Goal: Check status: Check status

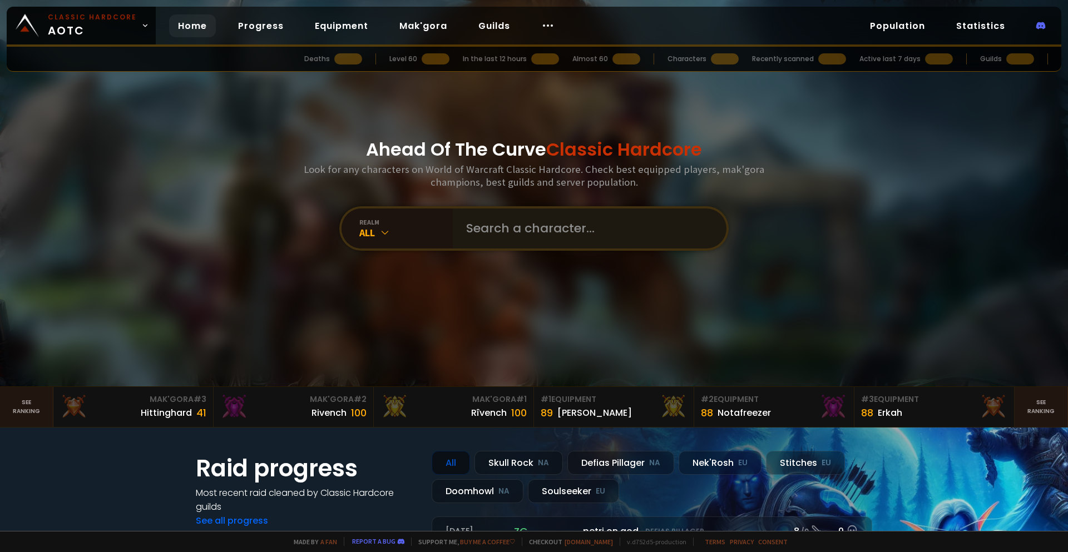
click at [485, 233] on input "text" at bounding box center [587, 229] width 254 height 40
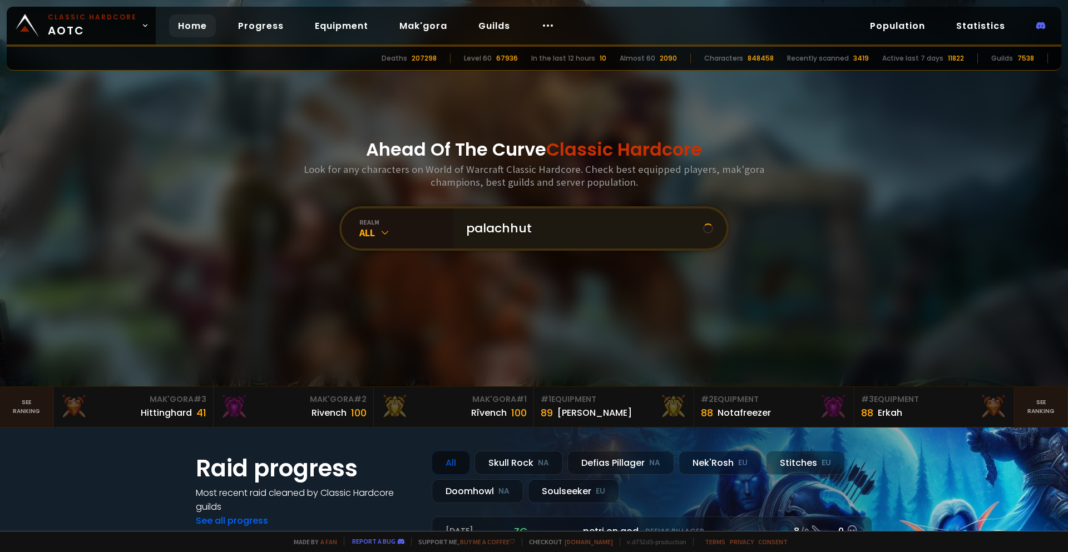
type input "palachhute"
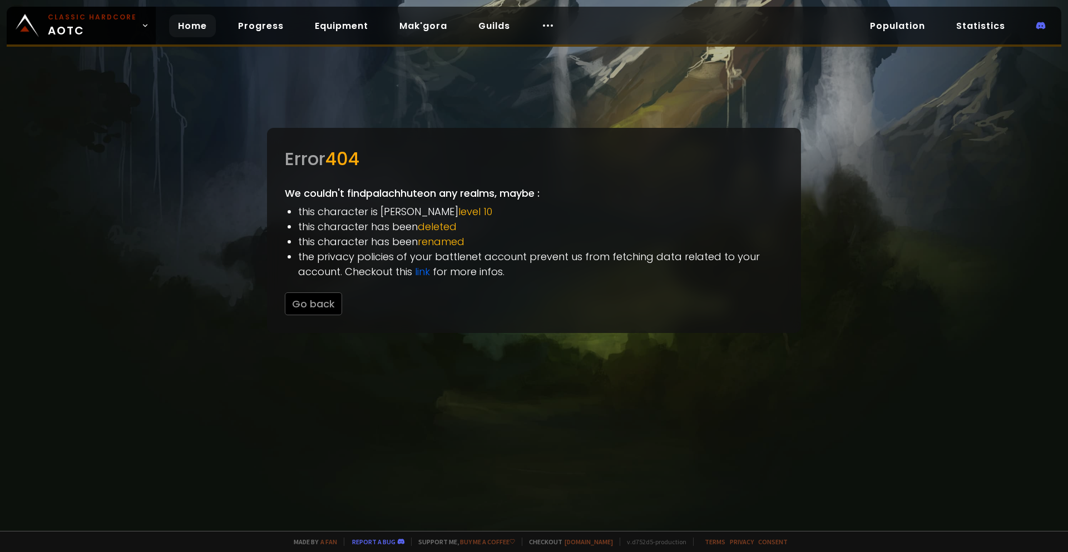
click at [191, 25] on link "Home" at bounding box center [192, 25] width 47 height 23
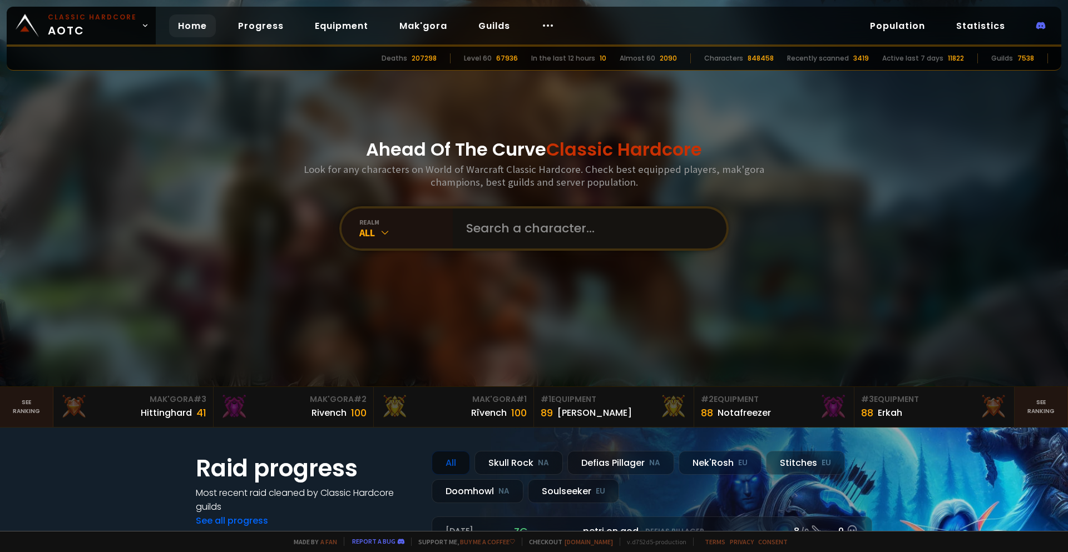
click at [498, 231] on input "text" at bounding box center [587, 229] width 254 height 40
type input "palachute"
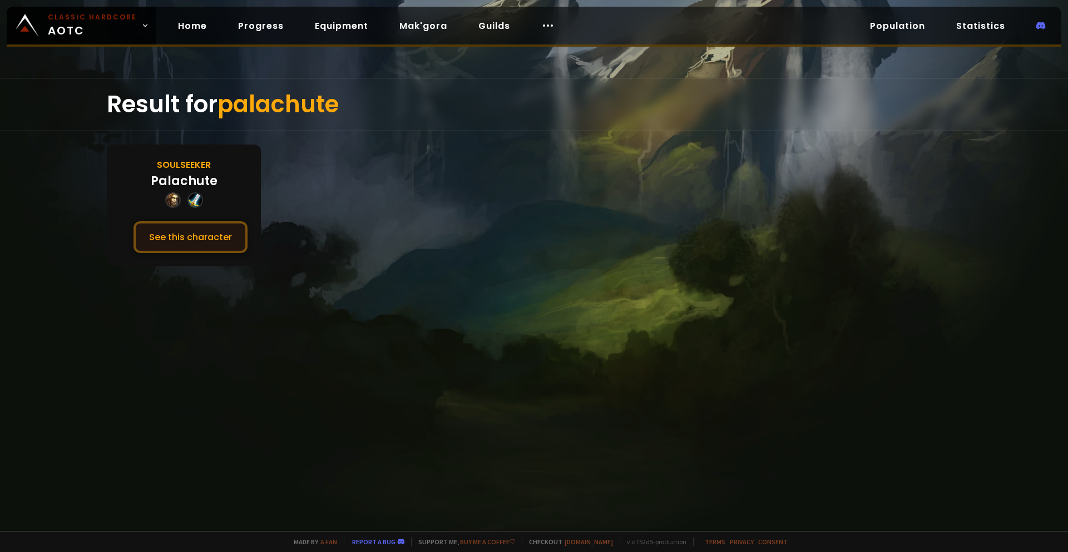
click at [225, 243] on button "See this character" at bounding box center [191, 237] width 114 height 32
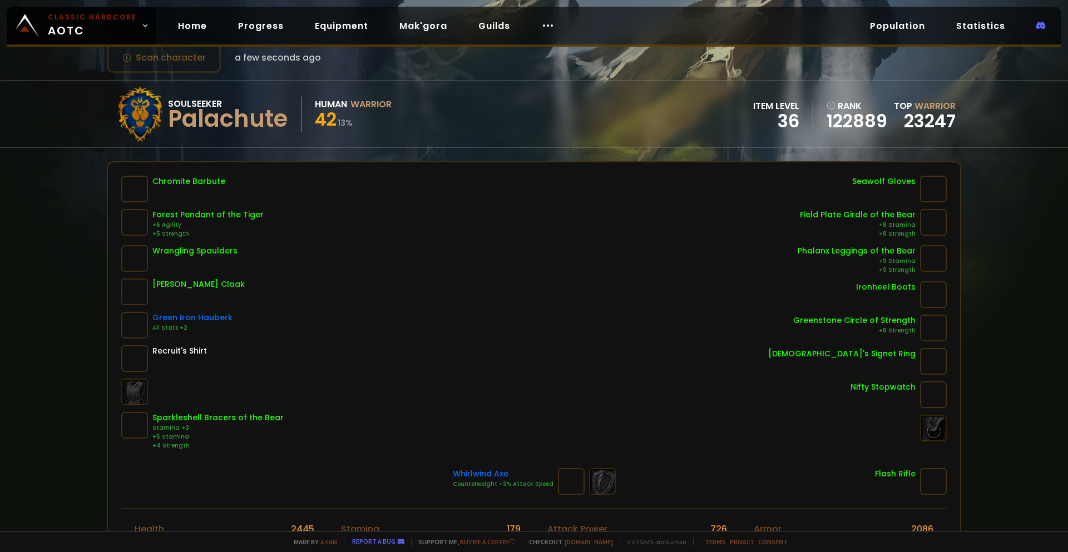
scroll to position [56, 0]
